Goal: Information Seeking & Learning: Learn about a topic

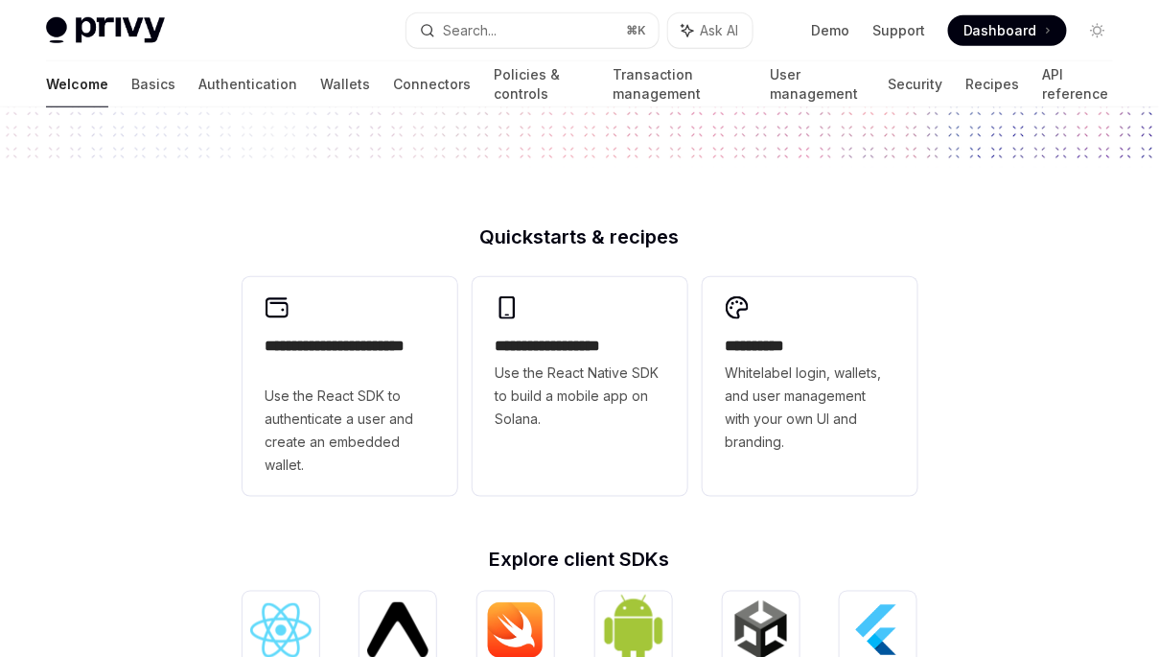
scroll to position [292, 0]
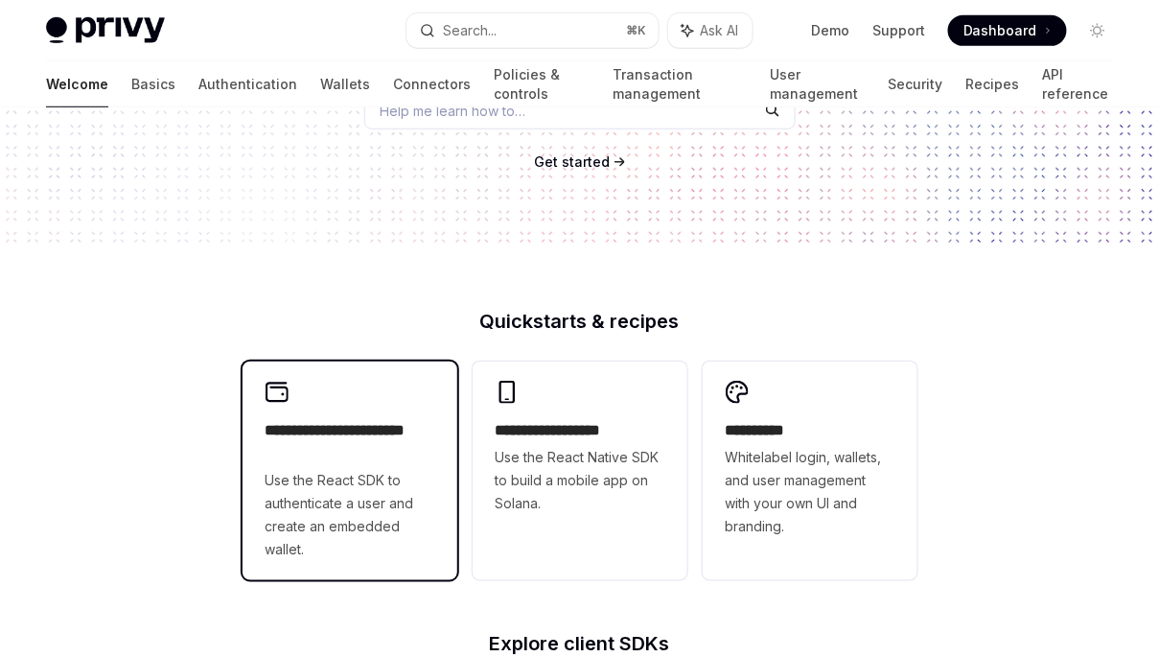
click at [338, 465] on h2 "**********" at bounding box center [350, 442] width 169 height 46
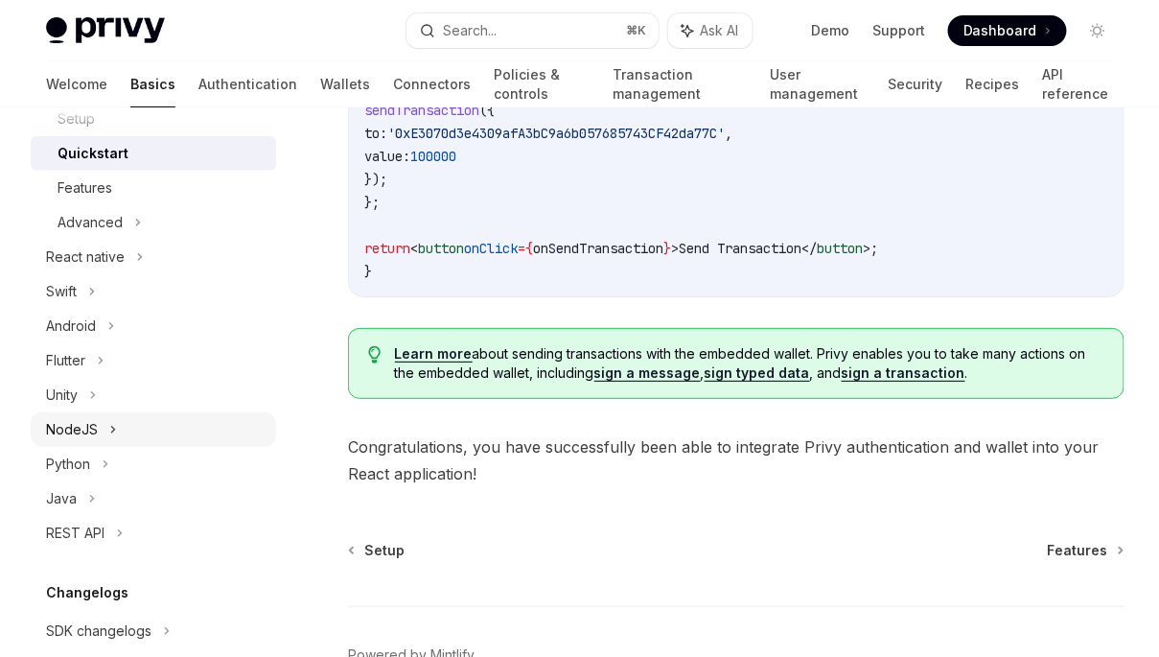
scroll to position [345, 0]
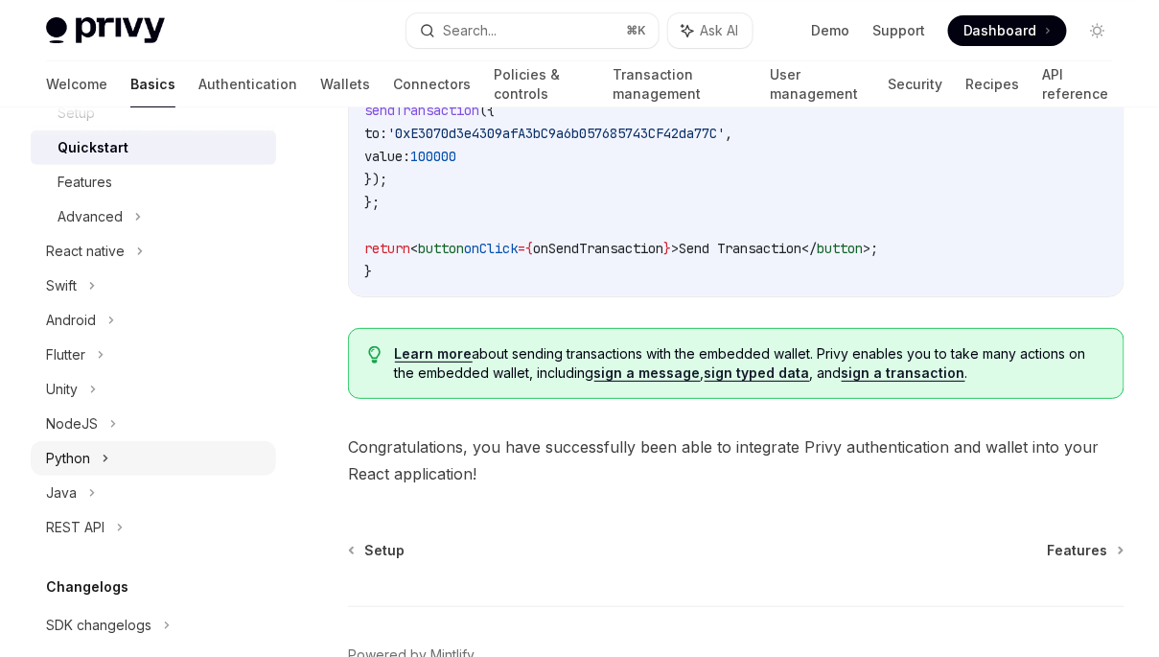
click at [80, 456] on div "Python" at bounding box center [68, 458] width 44 height 23
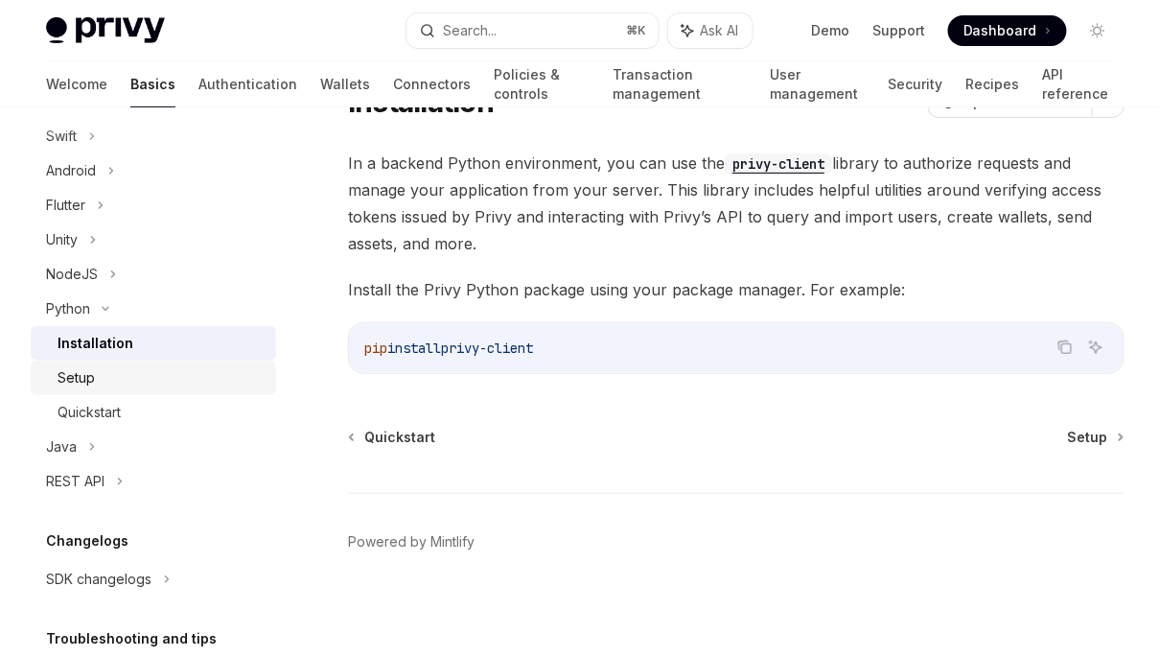
scroll to position [638, 0]
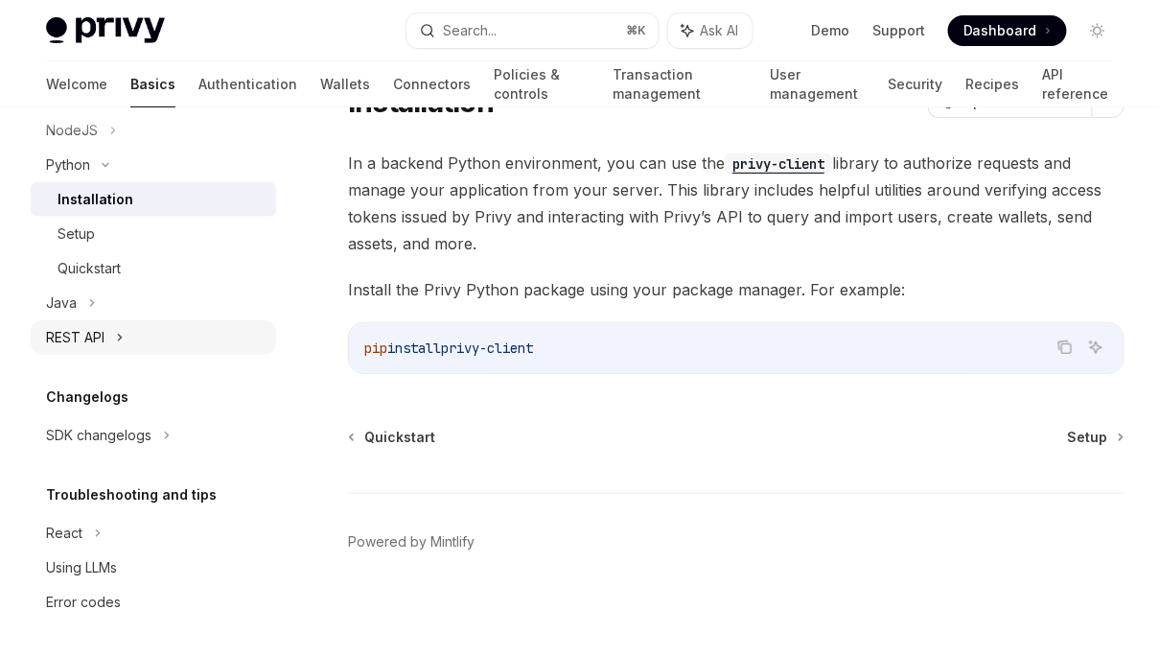
click at [79, 338] on div "REST API" at bounding box center [75, 337] width 58 height 23
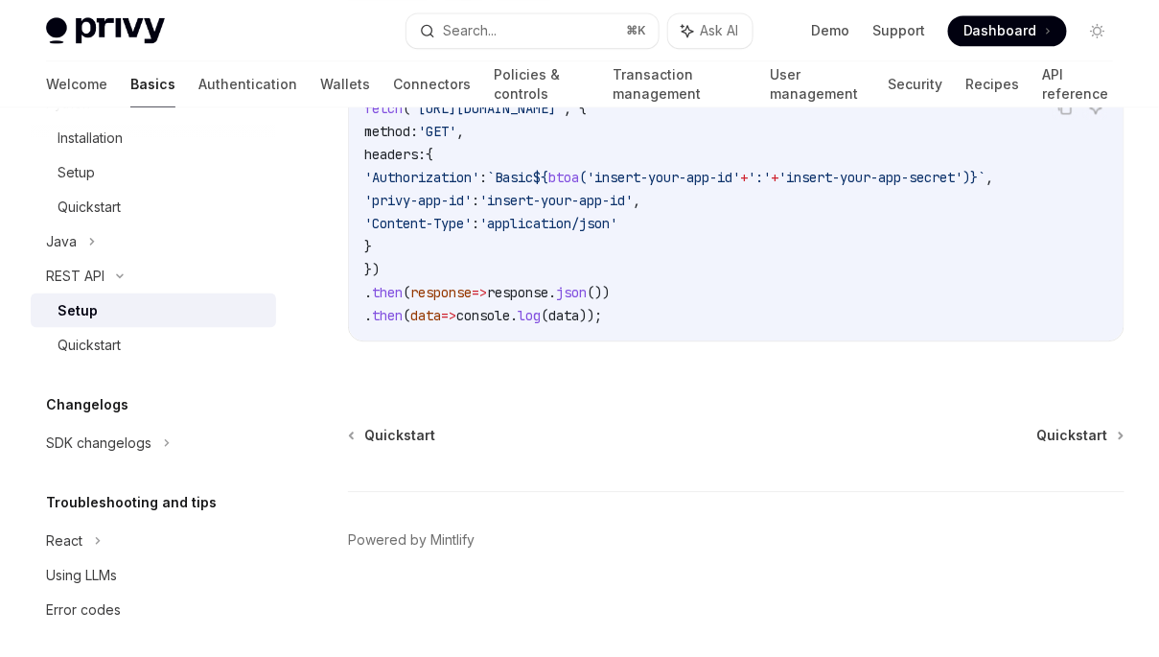
scroll to position [707, 0]
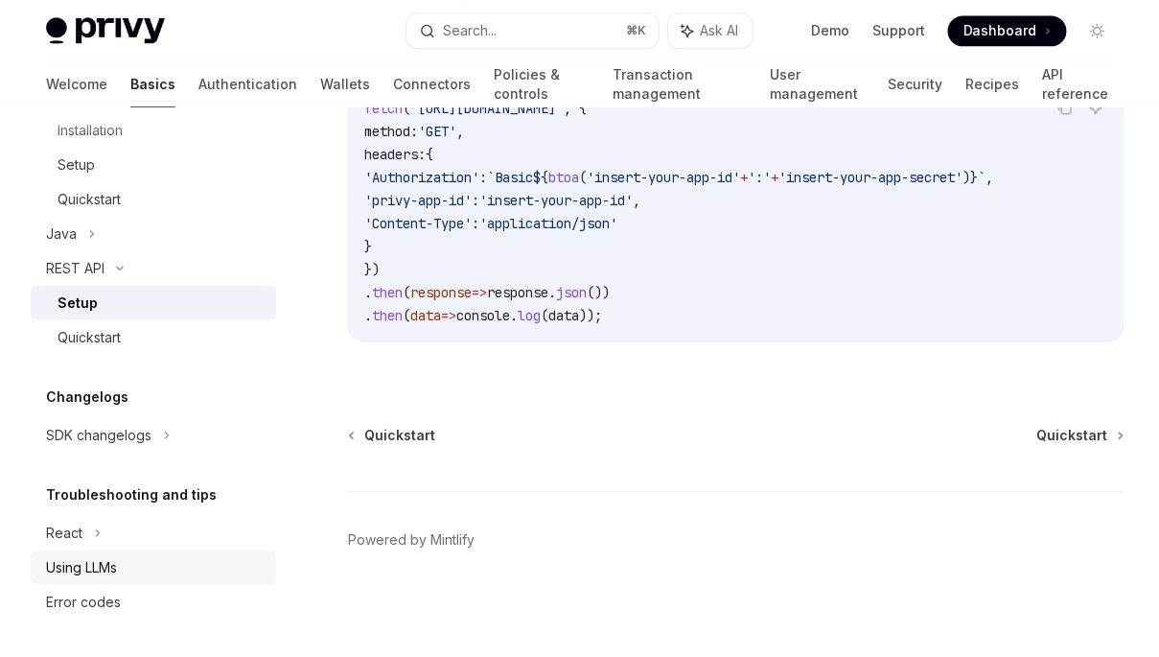
click at [93, 565] on div "Using LLMs" at bounding box center [81, 567] width 71 height 23
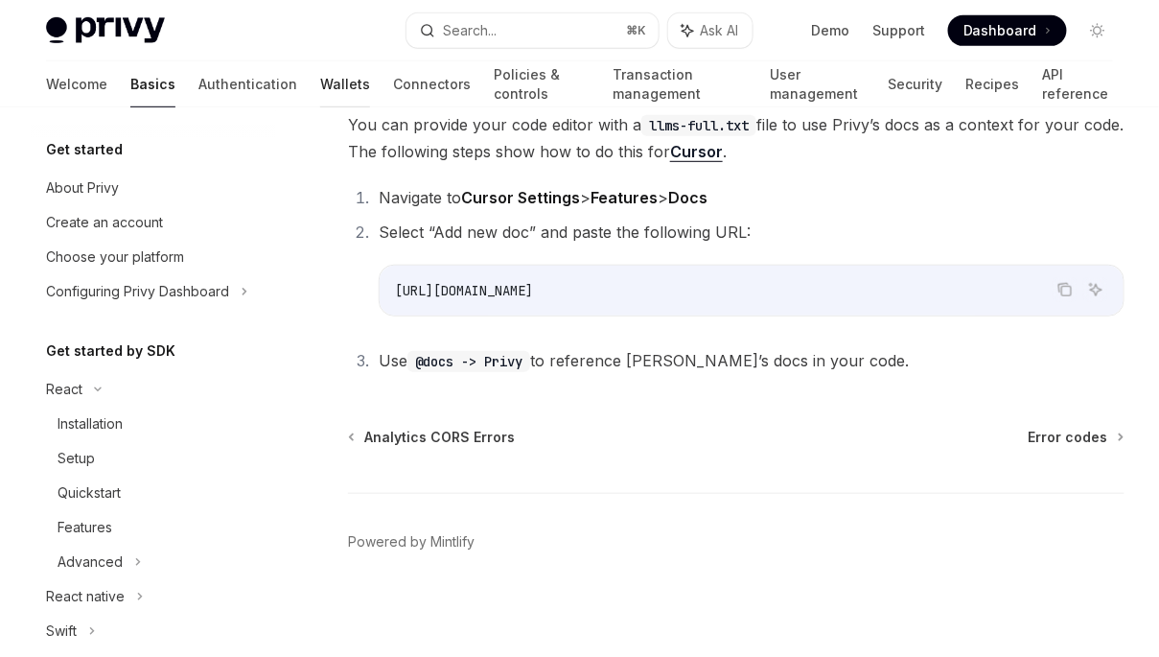
click at [320, 83] on link "Wallets" at bounding box center [345, 84] width 50 height 46
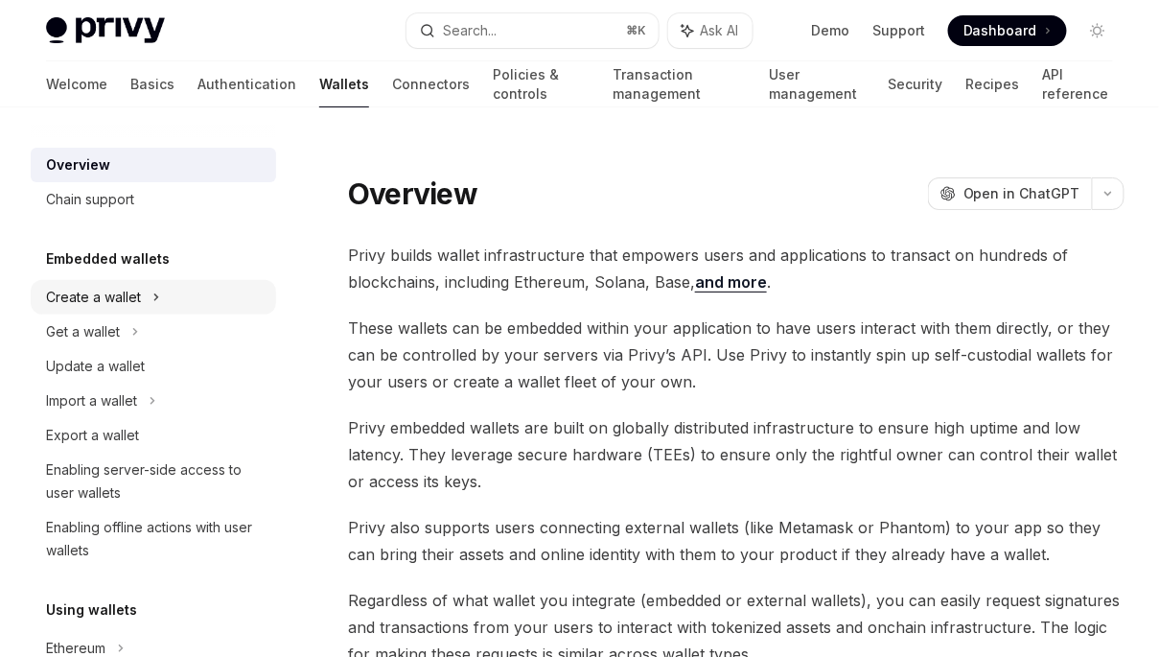
click at [129, 296] on div "Create a wallet" at bounding box center [93, 297] width 95 height 23
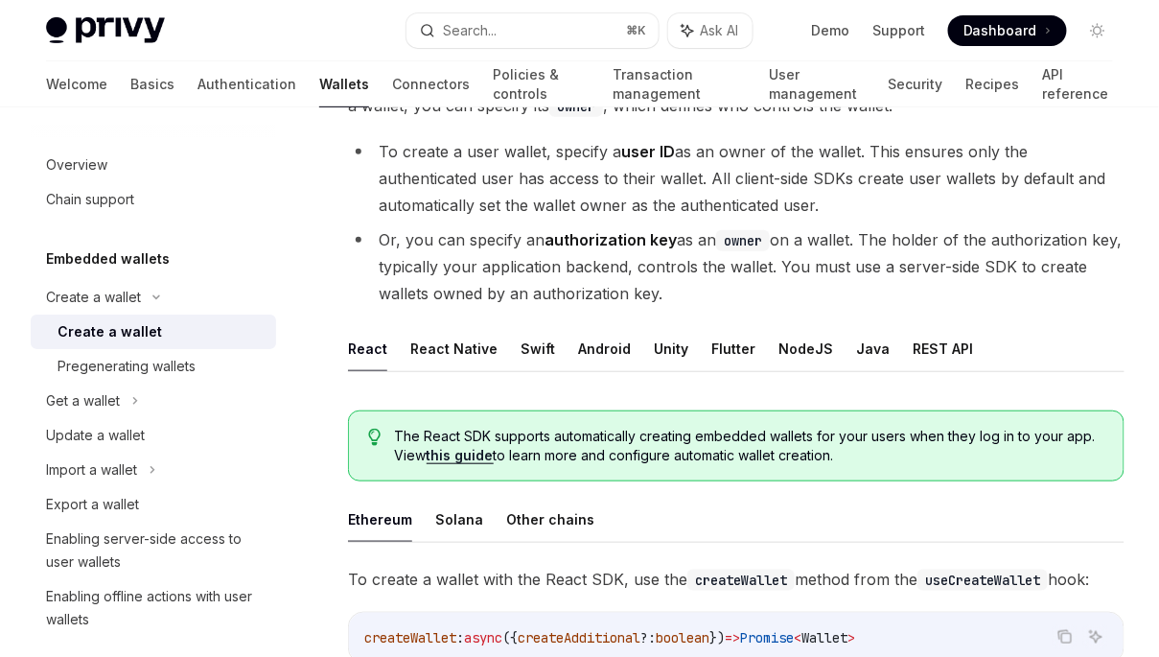
scroll to position [248, 0]
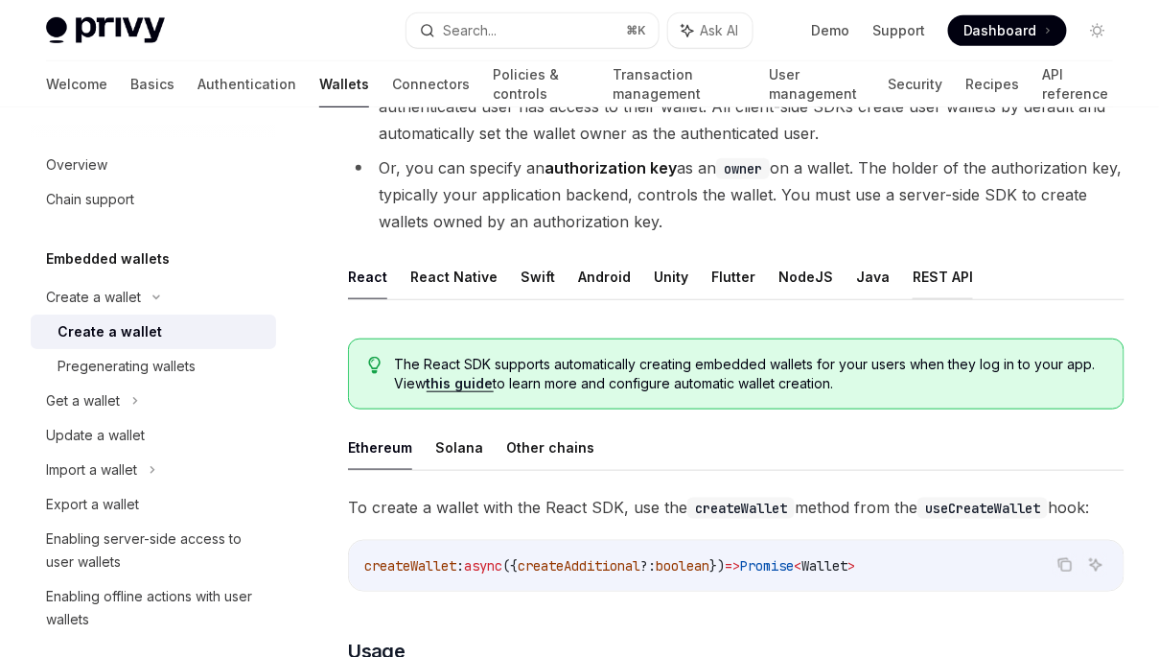
click at [921, 275] on button "REST API" at bounding box center [942, 276] width 60 height 45
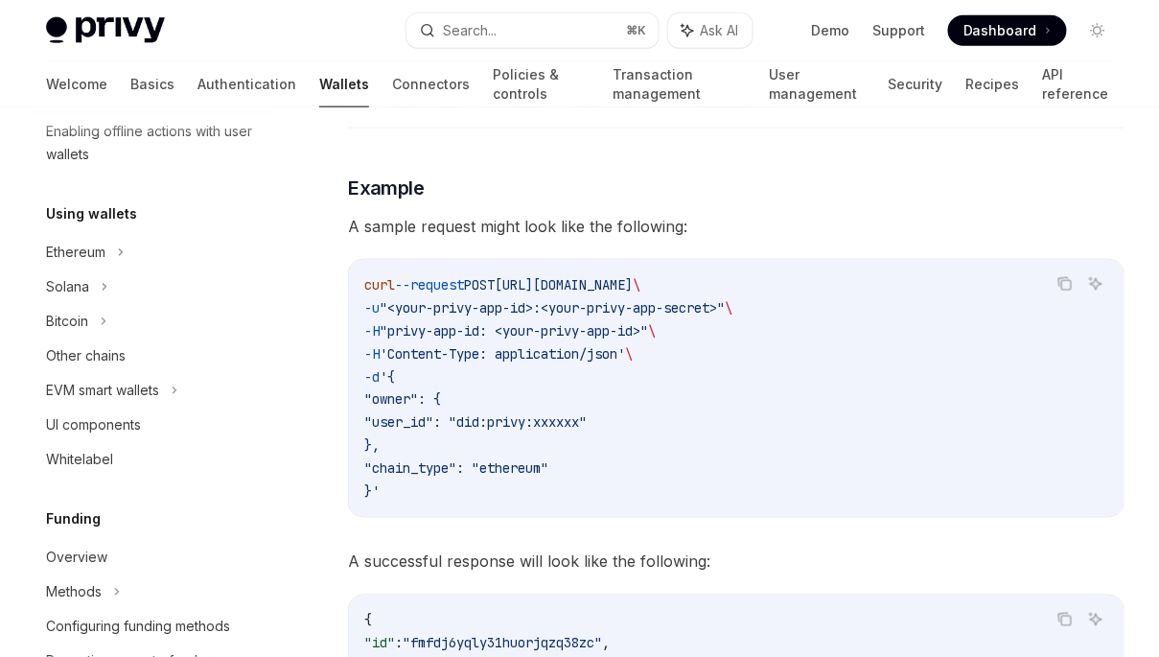
scroll to position [514, 0]
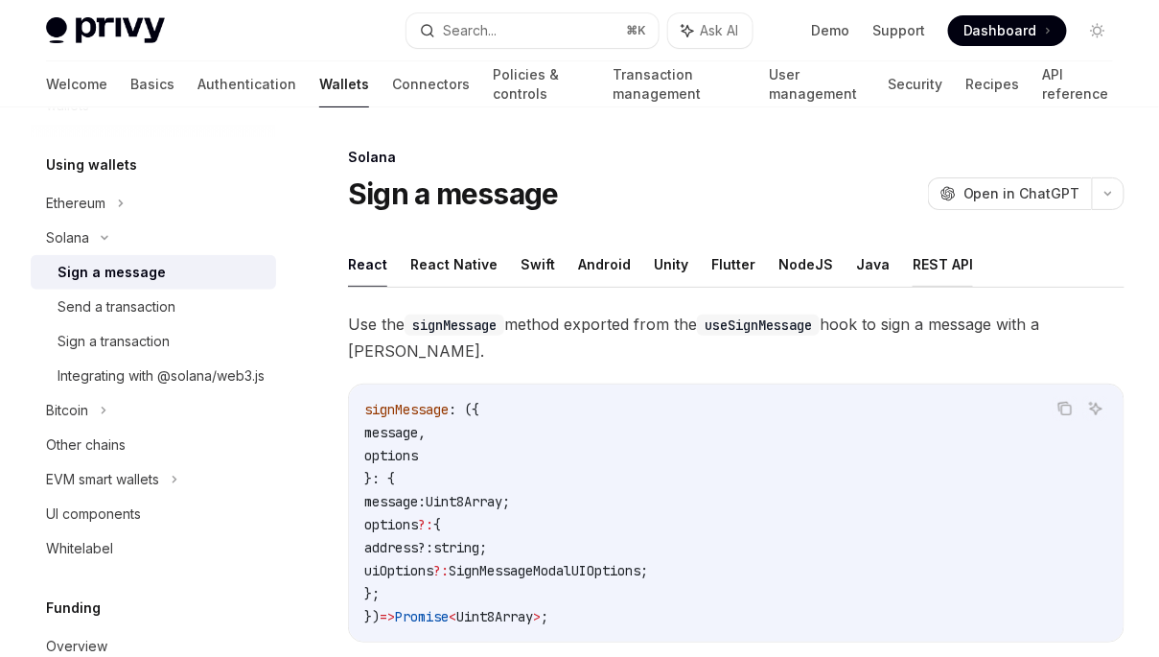
click at [918, 262] on button "REST API" at bounding box center [942, 264] width 60 height 45
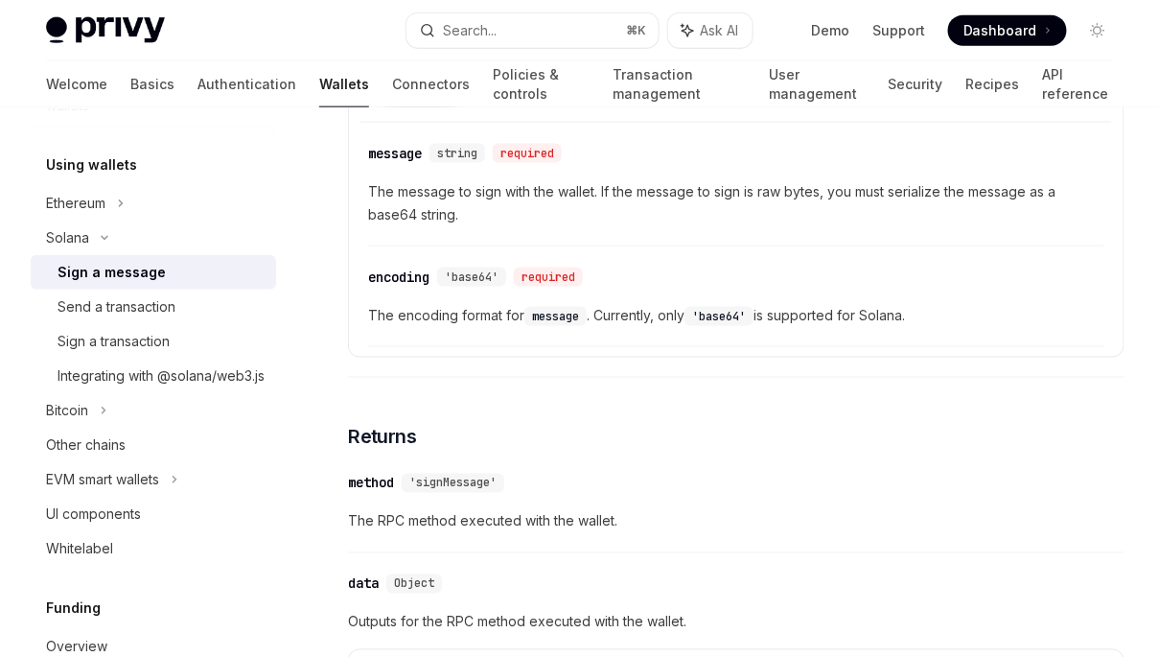
scroll to position [640, 0]
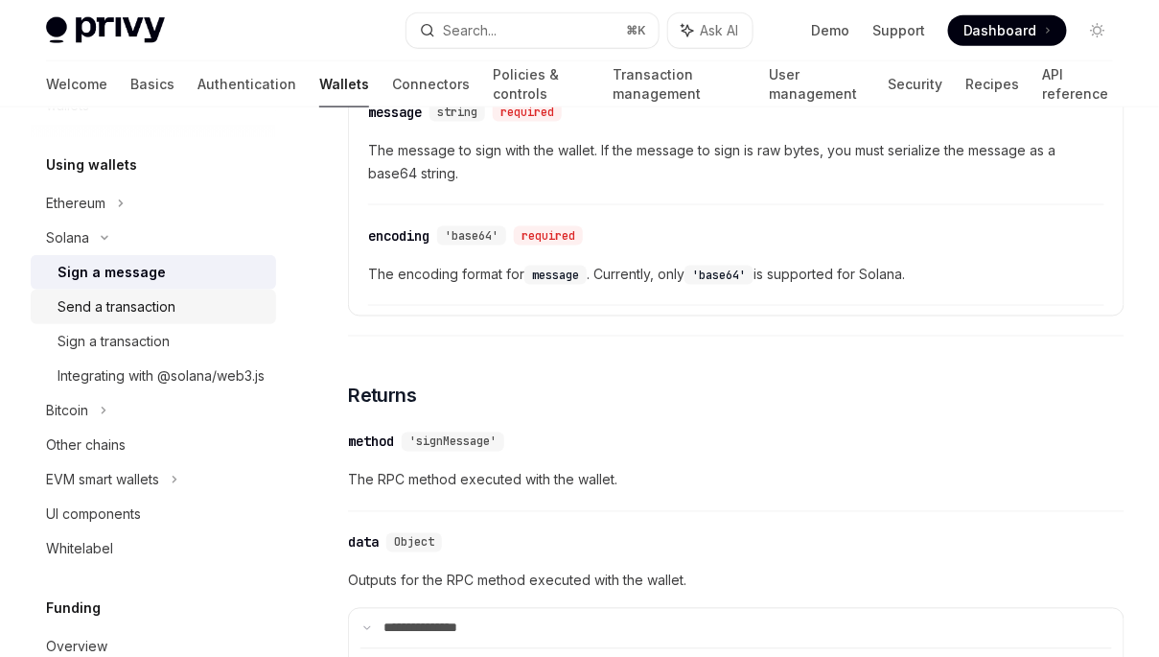
click at [142, 302] on div "Send a transaction" at bounding box center [117, 306] width 118 height 23
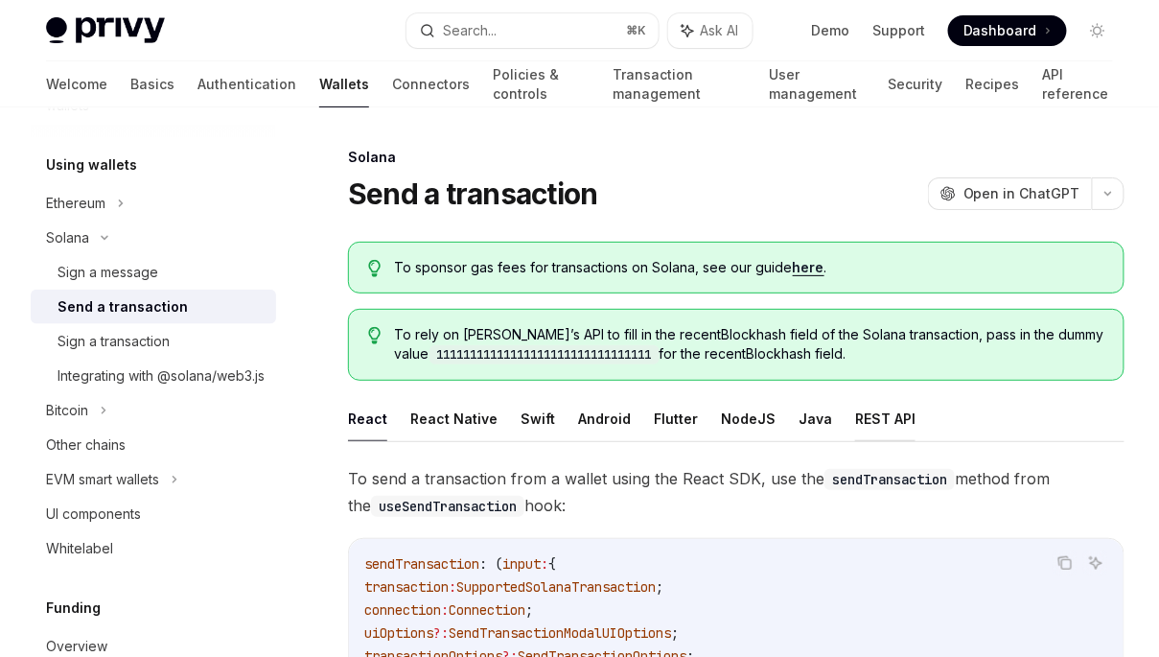
click at [865, 419] on button "REST API" at bounding box center [885, 418] width 60 height 45
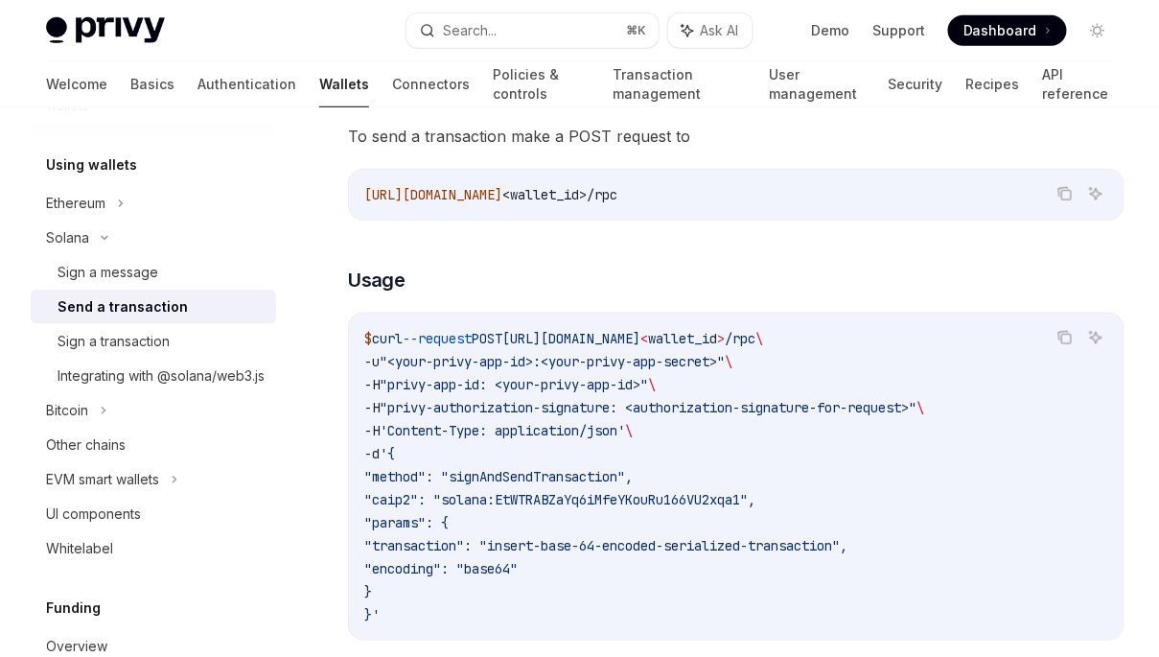
scroll to position [388, 0]
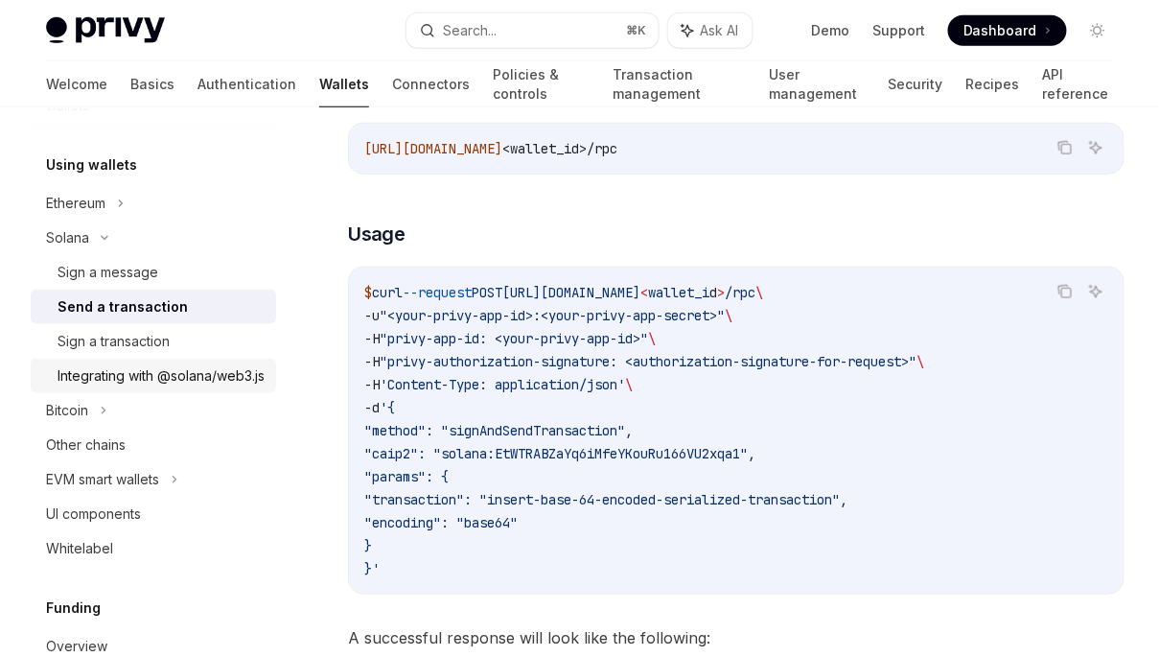
click at [114, 387] on div "Integrating with @solana/web3.js" at bounding box center [161, 375] width 207 height 23
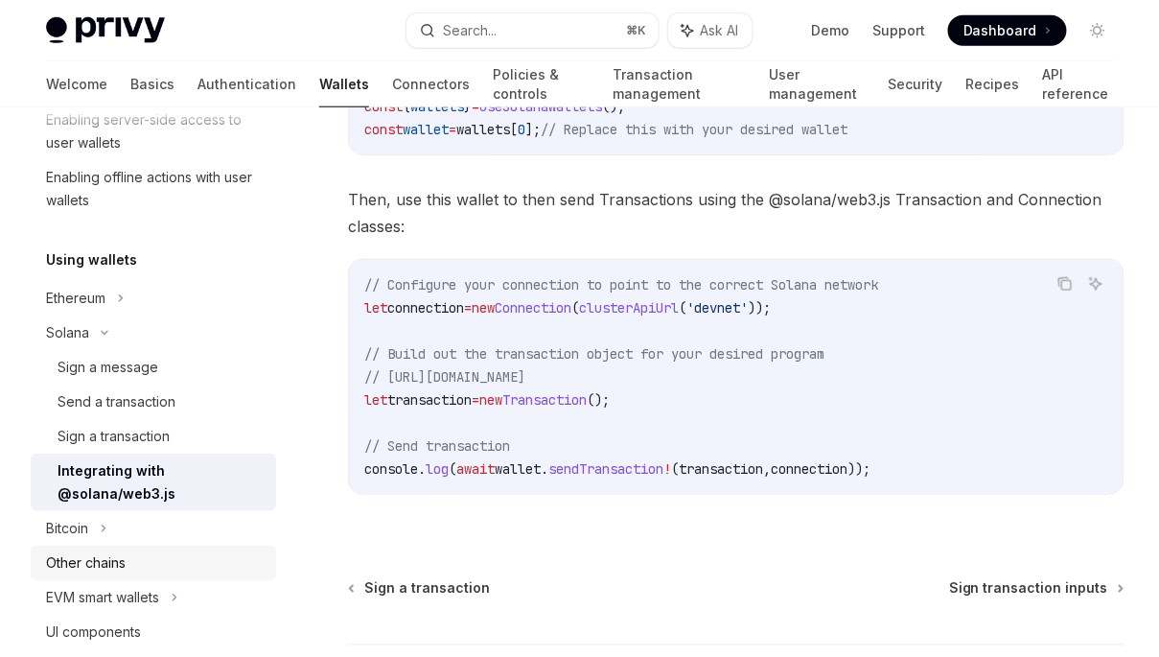
scroll to position [405, 0]
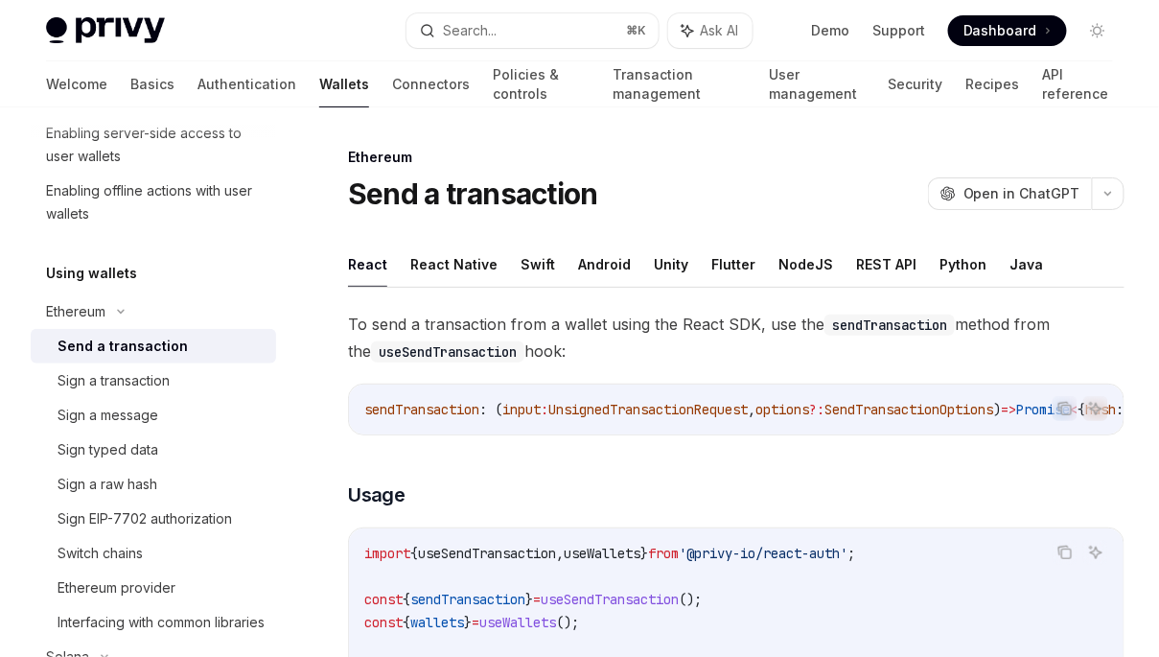
click at [112, 31] on img at bounding box center [105, 30] width 119 height 27
type textarea "*"
